Goal: Complete application form

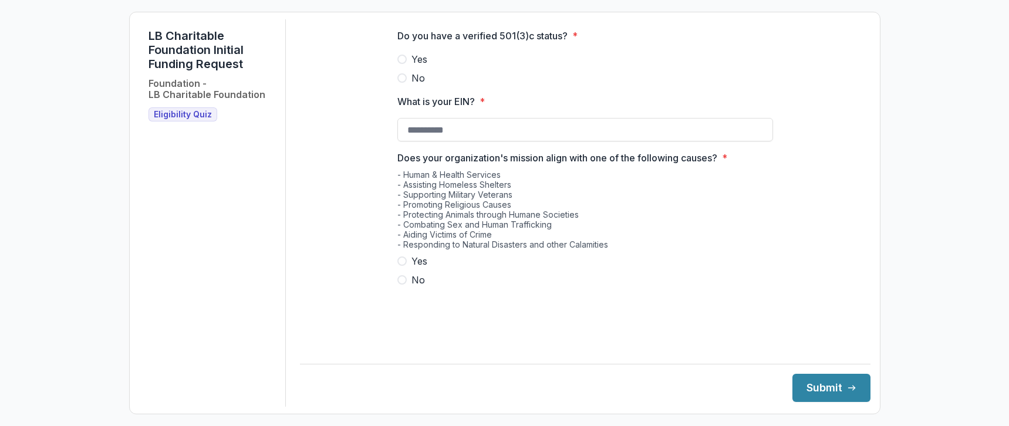
drag, startPoint x: 404, startPoint y: 68, endPoint x: 407, endPoint y: 94, distance: 26.1
click at [403, 64] on span at bounding box center [401, 59] width 9 height 9
click at [420, 136] on input "What is your EIN? *" at bounding box center [585, 129] width 376 height 23
click at [404, 266] on span at bounding box center [401, 261] width 9 height 9
click at [470, 140] on input "What is your EIN? *" at bounding box center [585, 129] width 376 height 23
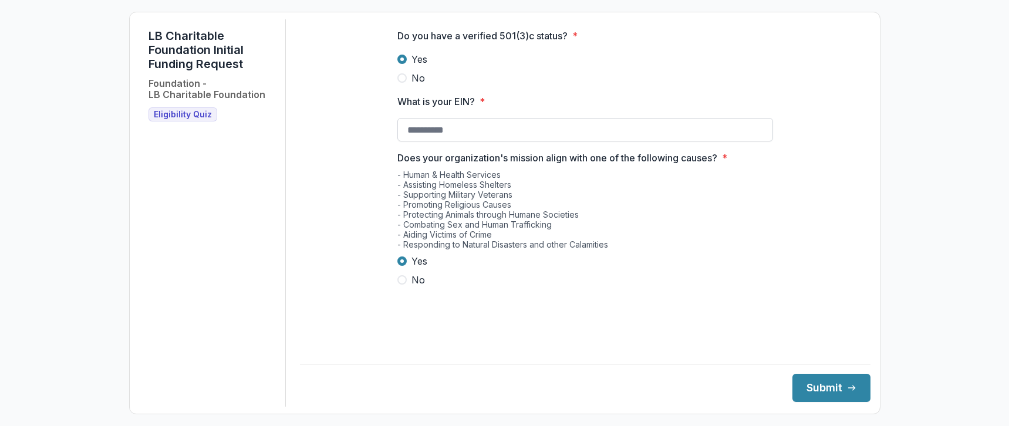
paste input "**********"
type input "**********"
click at [813, 387] on button "Submit" at bounding box center [831, 388] width 78 height 28
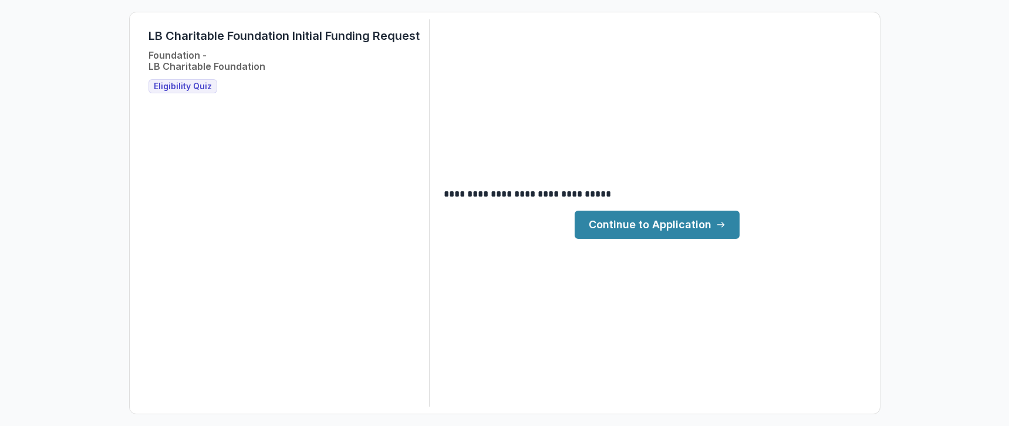
click at [694, 225] on link "Continue to Application" at bounding box center [657, 225] width 165 height 28
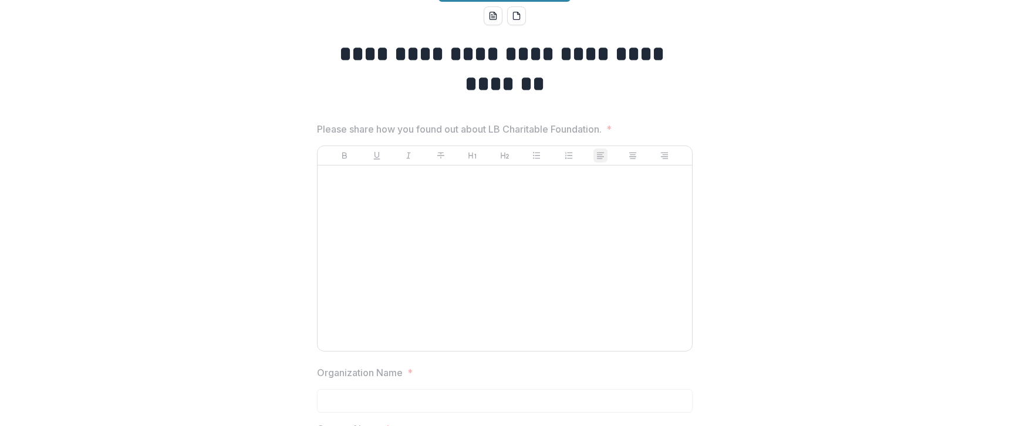
scroll to position [85, 0]
click at [511, 225] on div at bounding box center [504, 258] width 365 height 176
click at [522, 220] on div at bounding box center [504, 258] width 365 height 176
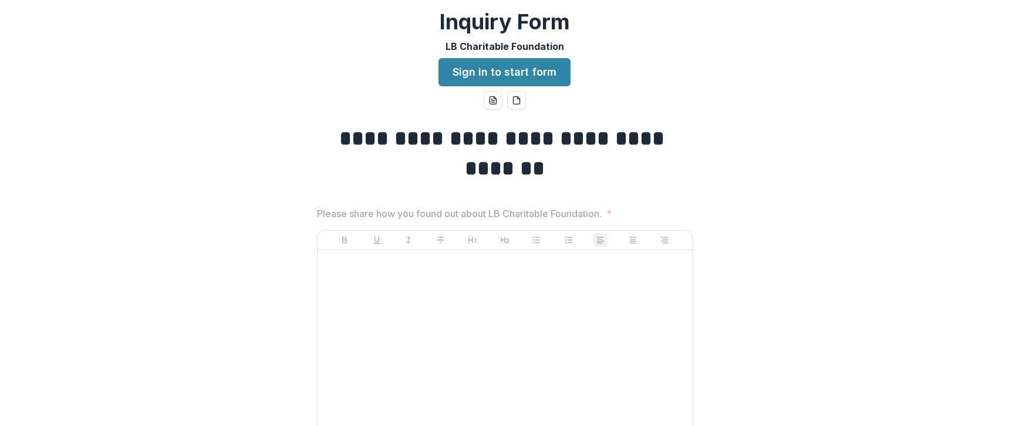
drag, startPoint x: 514, startPoint y: 63, endPoint x: 538, endPoint y: 132, distance: 73.0
click at [514, 63] on link "Sign in to start form" at bounding box center [504, 72] width 132 height 28
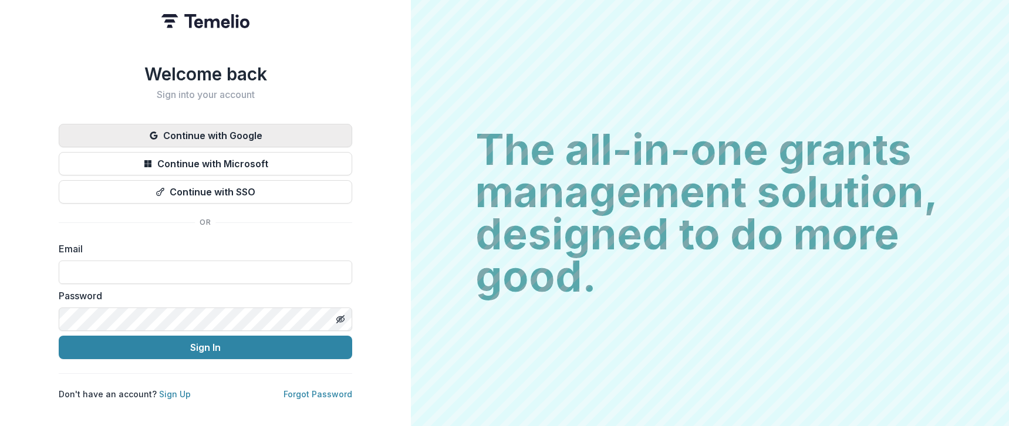
click at [208, 133] on button "Continue with Google" at bounding box center [206, 135] width 294 height 23
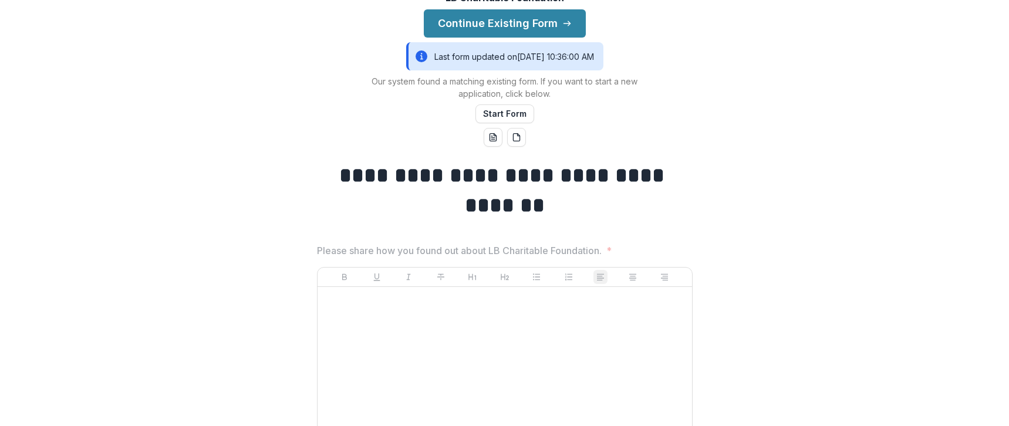
scroll to position [224, 0]
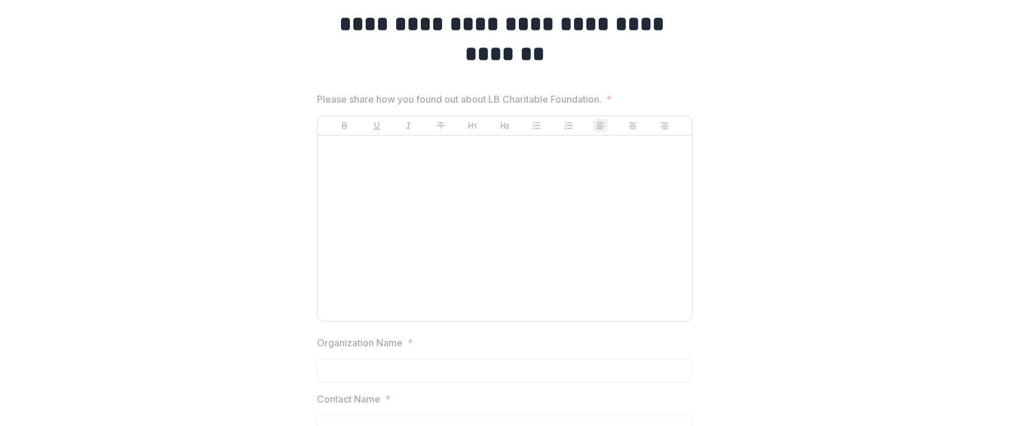
drag, startPoint x: 504, startPoint y: 172, endPoint x: 507, endPoint y: 182, distance: 10.4
click at [505, 172] on div at bounding box center [504, 228] width 365 height 176
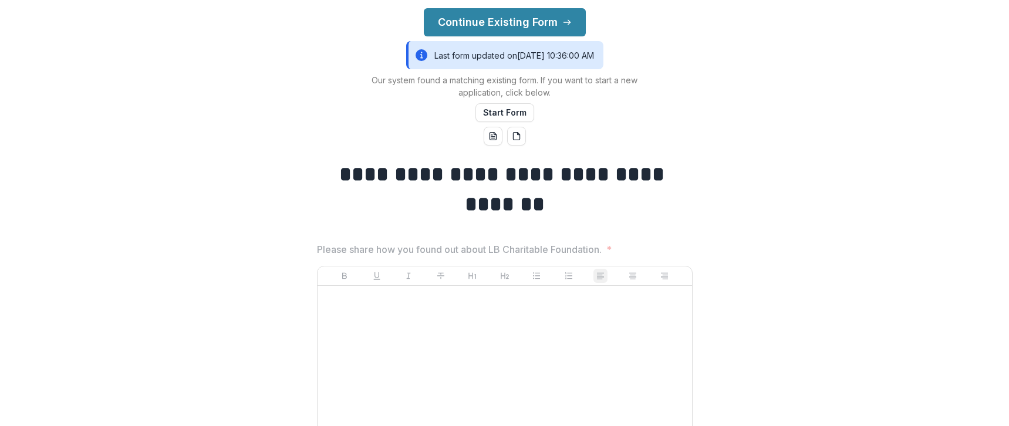
scroll to position [66, 0]
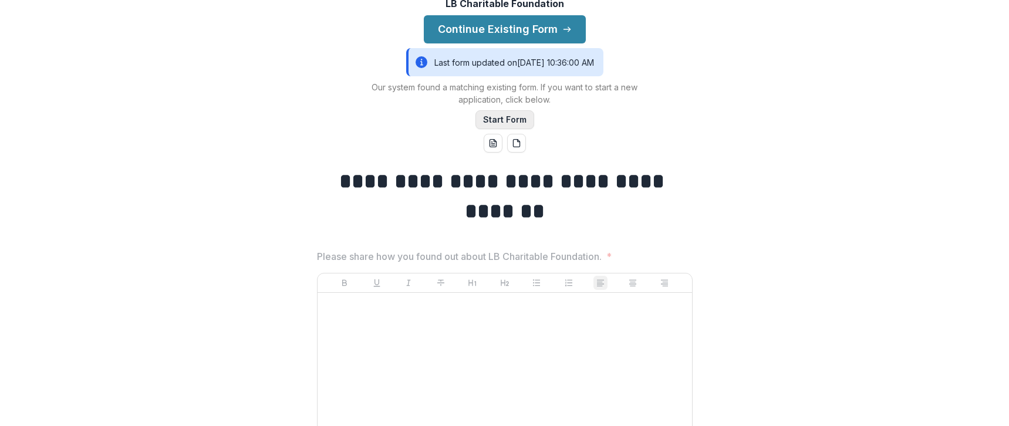
click at [502, 113] on button "Start Form" at bounding box center [504, 119] width 59 height 19
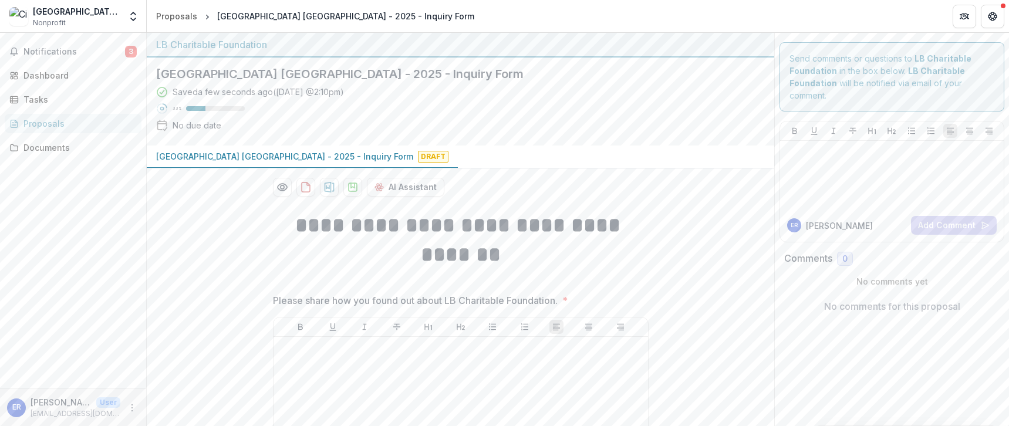
click at [71, 16] on div "[GEOGRAPHIC_DATA] [GEOGRAPHIC_DATA]" at bounding box center [76, 11] width 87 height 12
click at [136, 16] on icon "Open entity switcher" at bounding box center [133, 17] width 12 height 12
click at [133, 21] on icon "Open entity switcher" at bounding box center [133, 17] width 12 height 12
click at [72, 14] on div "City of Refuge Sacramento" at bounding box center [76, 11] width 87 height 12
click at [50, 76] on div "Dashboard" at bounding box center [77, 75] width 109 height 12
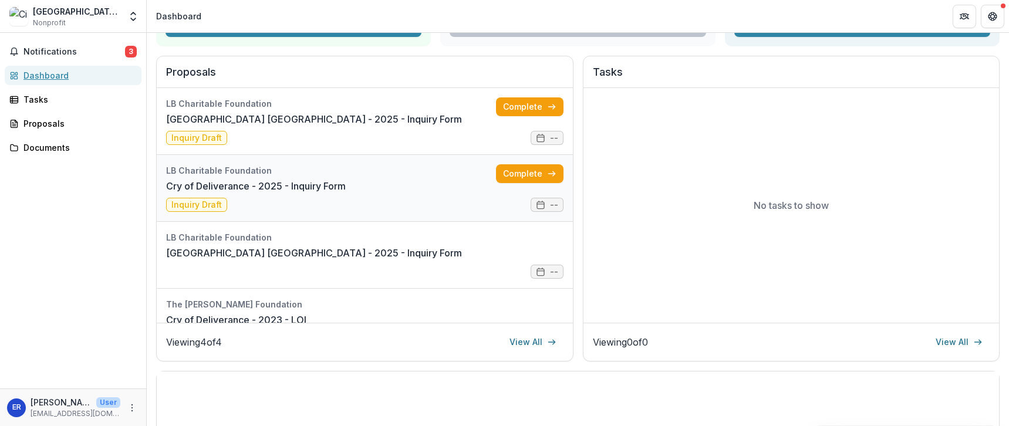
scroll to position [33, 0]
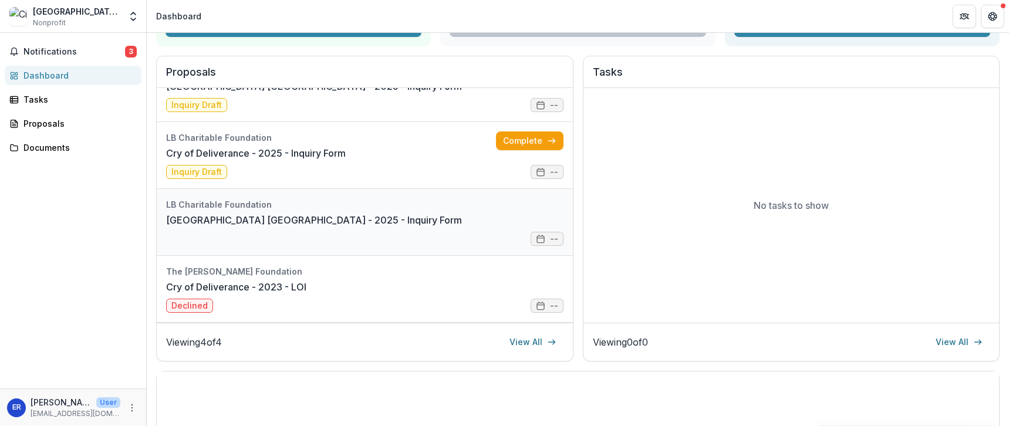
click at [403, 213] on link "City of Refuge Sacramento - 2025 - Inquiry Form" at bounding box center [314, 220] width 296 height 14
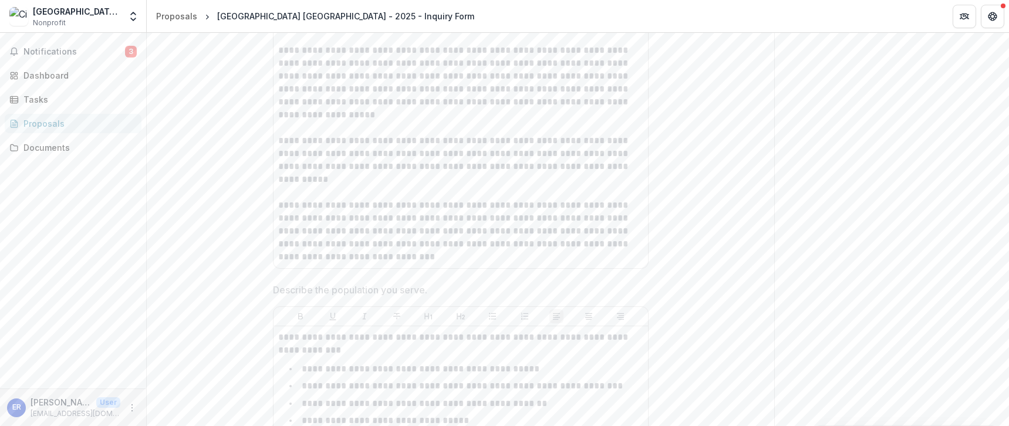
scroll to position [769, 0]
